Goal: Information Seeking & Learning: Learn about a topic

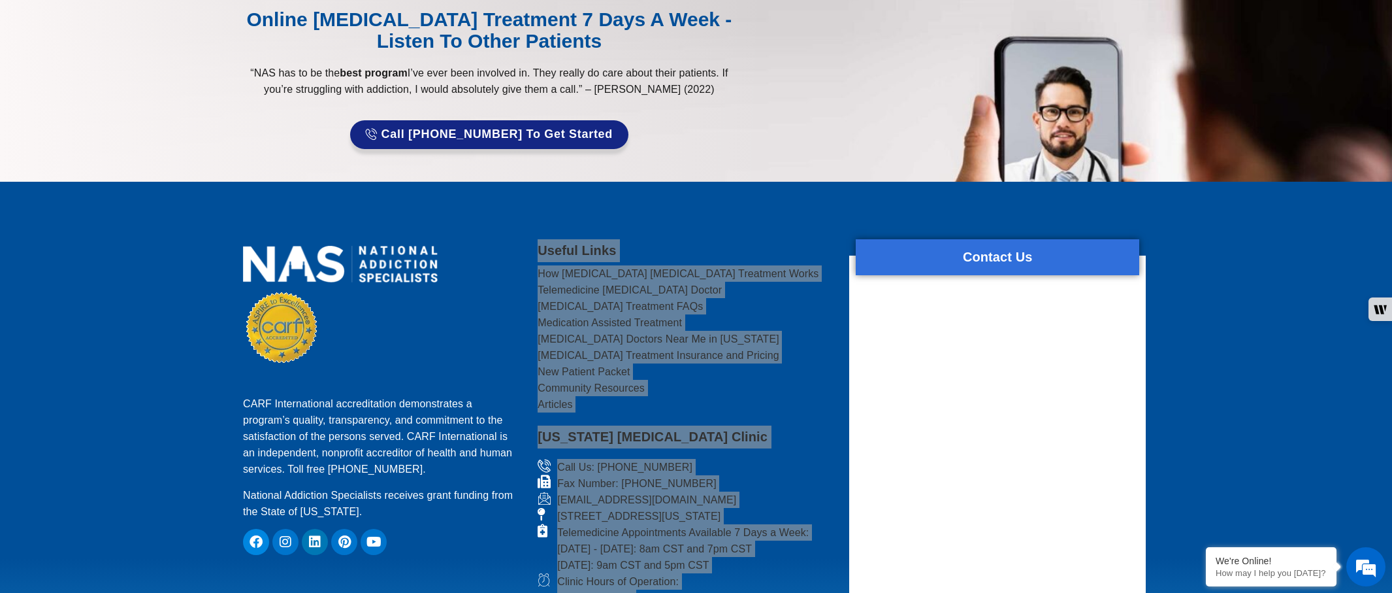
scroll to position [784, 0]
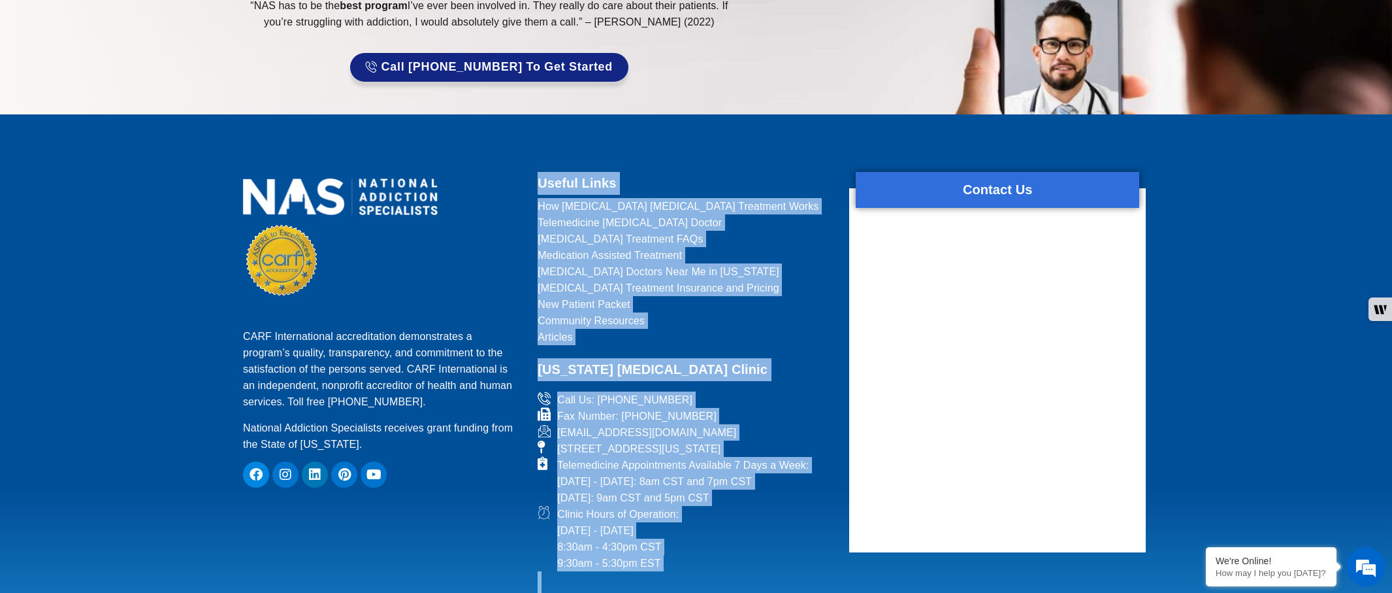
click at [772, 238] on link "[MEDICAL_DATA] Treatment FAQs" at bounding box center [685, 239] width 295 height 16
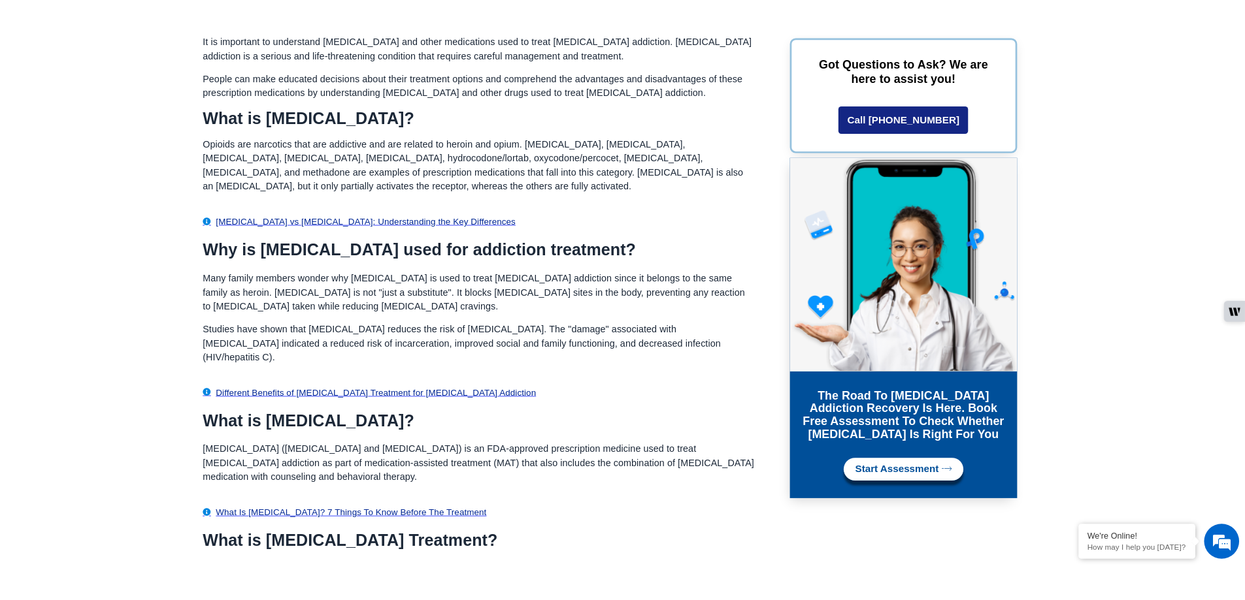
scroll to position [327, 0]
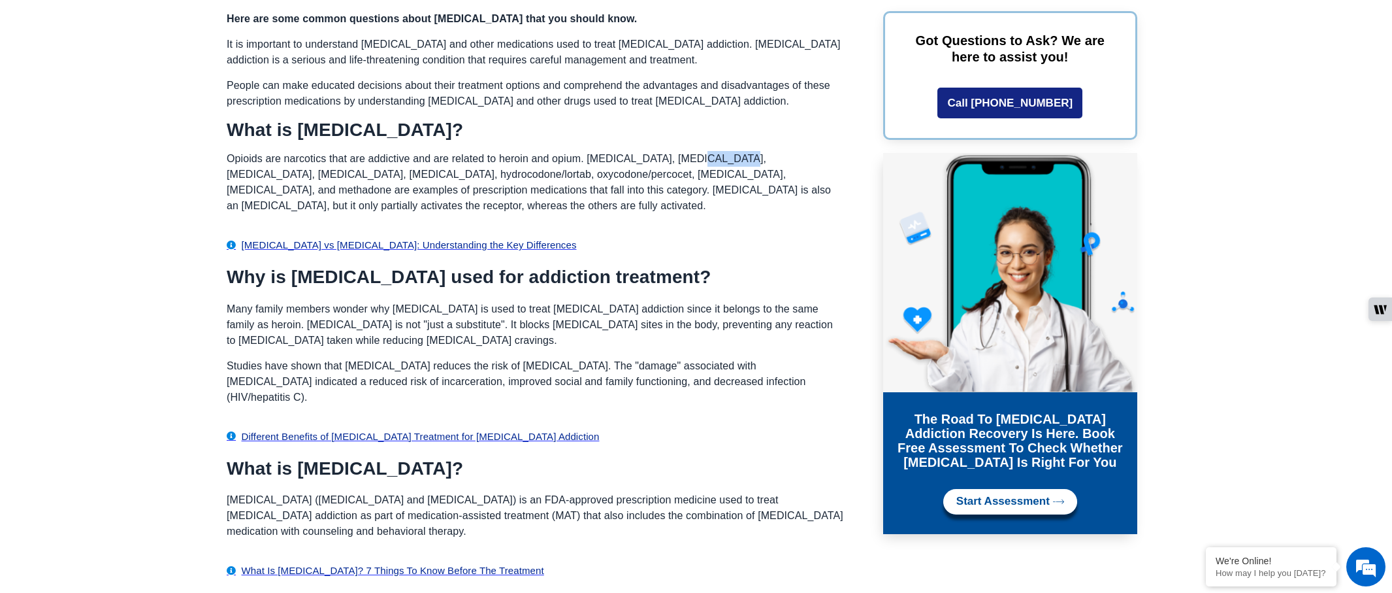
drag, startPoint x: 687, startPoint y: 157, endPoint x: 723, endPoint y: 157, distance: 35.9
click at [723, 157] on p "Opioids are narcotics that are addictive and are related to heroin and opium. […" at bounding box center [535, 182] width 617 height 63
copy p "[MEDICAL_DATA]"
